Goal: Information Seeking & Learning: Learn about a topic

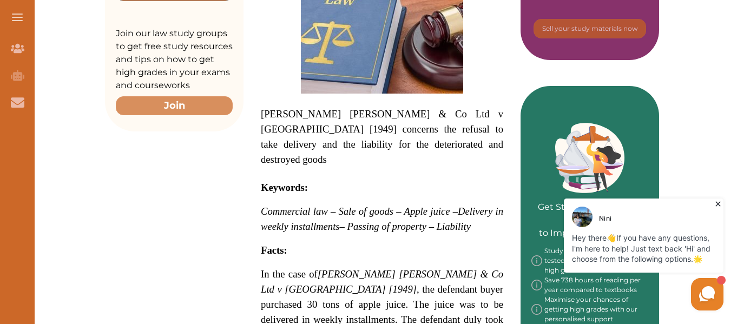
scroll to position [379, 0]
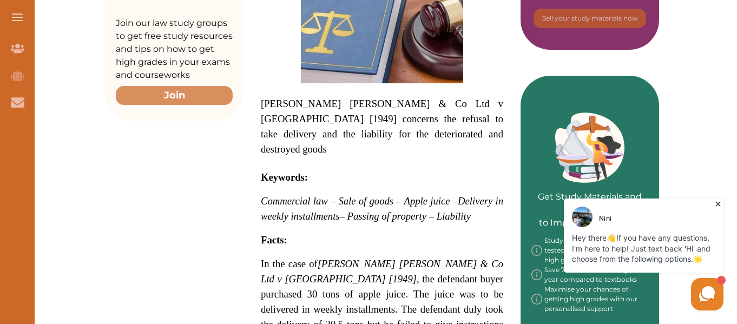
click at [226, 139] on div "Want to secure high grades in Commercial And Agency Law ? We’ve created a FREE …" at bounding box center [382, 295] width 554 height 1070
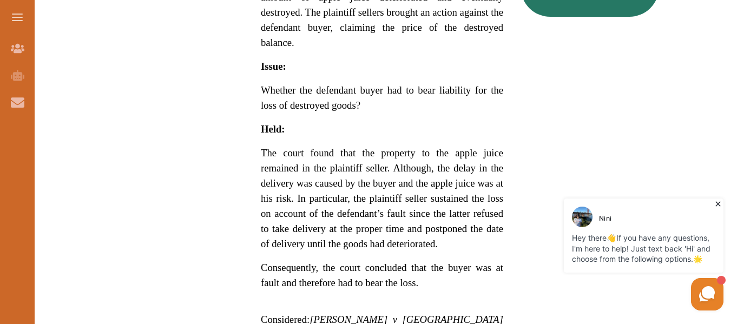
scroll to position [757, 0]
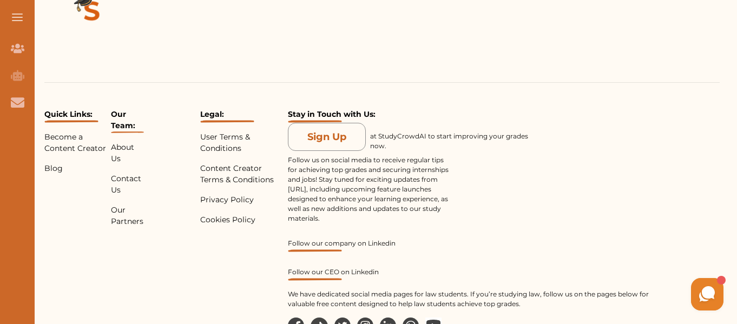
scroll to position [1492, 0]
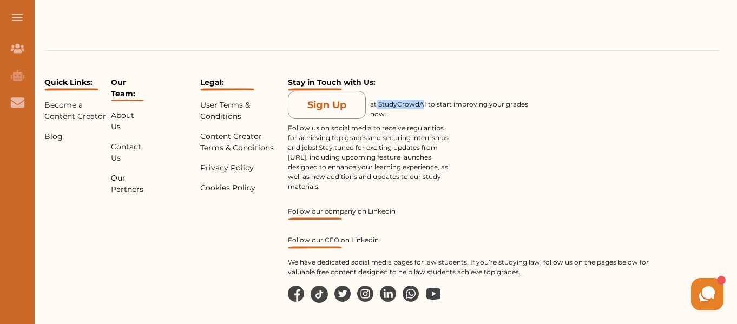
drag, startPoint x: 422, startPoint y: 54, endPoint x: 391, endPoint y: 57, distance: 31.6
click at [387, 100] on p "at StudyCrowdAI to start improving your grades now." at bounding box center [451, 109] width 162 height 19
click at [460, 100] on p "at StudyCrowdAI to start improving your grades now." at bounding box center [451, 109] width 162 height 19
drag, startPoint x: 425, startPoint y: 55, endPoint x: 379, endPoint y: 56, distance: 46.5
click at [379, 100] on p "at StudyCrowdAI to start improving your grades now." at bounding box center [451, 109] width 162 height 19
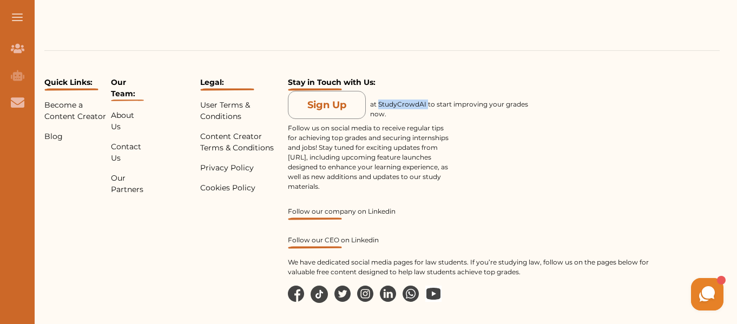
copy p "StudyCrowdAI"
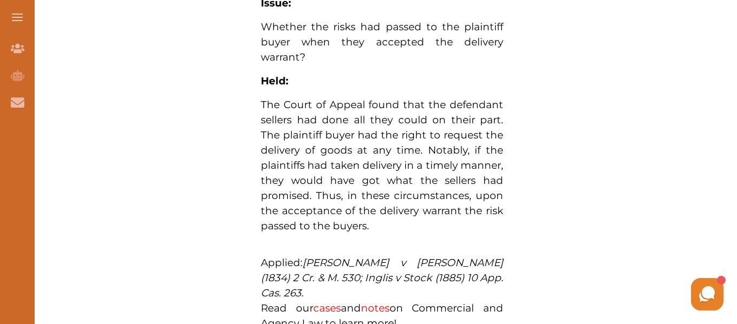
scroll to position [865, 0]
